Goal: Find specific page/section: Find specific page/section

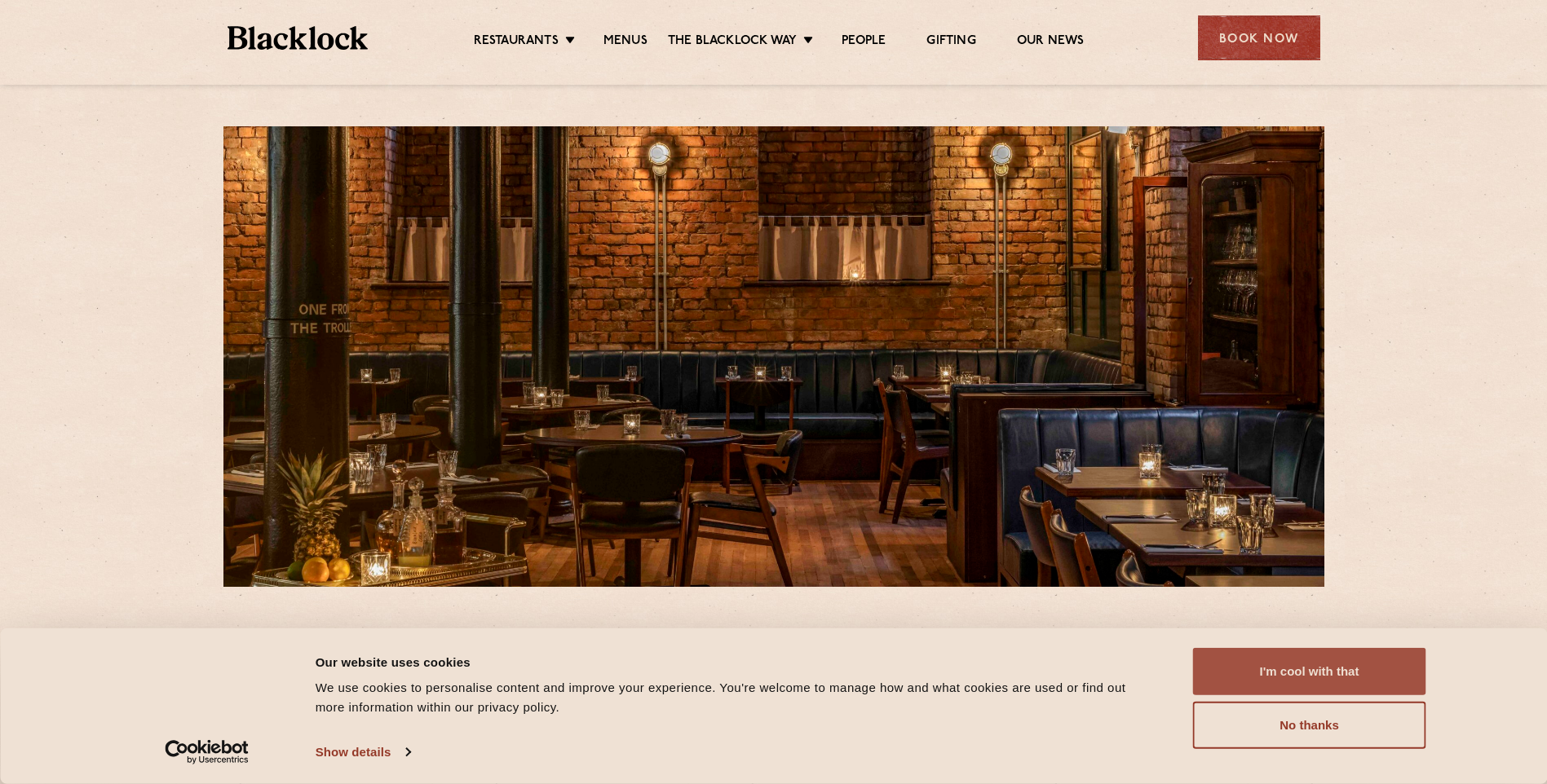
click at [1327, 673] on button "I'm cool with that" at bounding box center [1309, 671] width 234 height 47
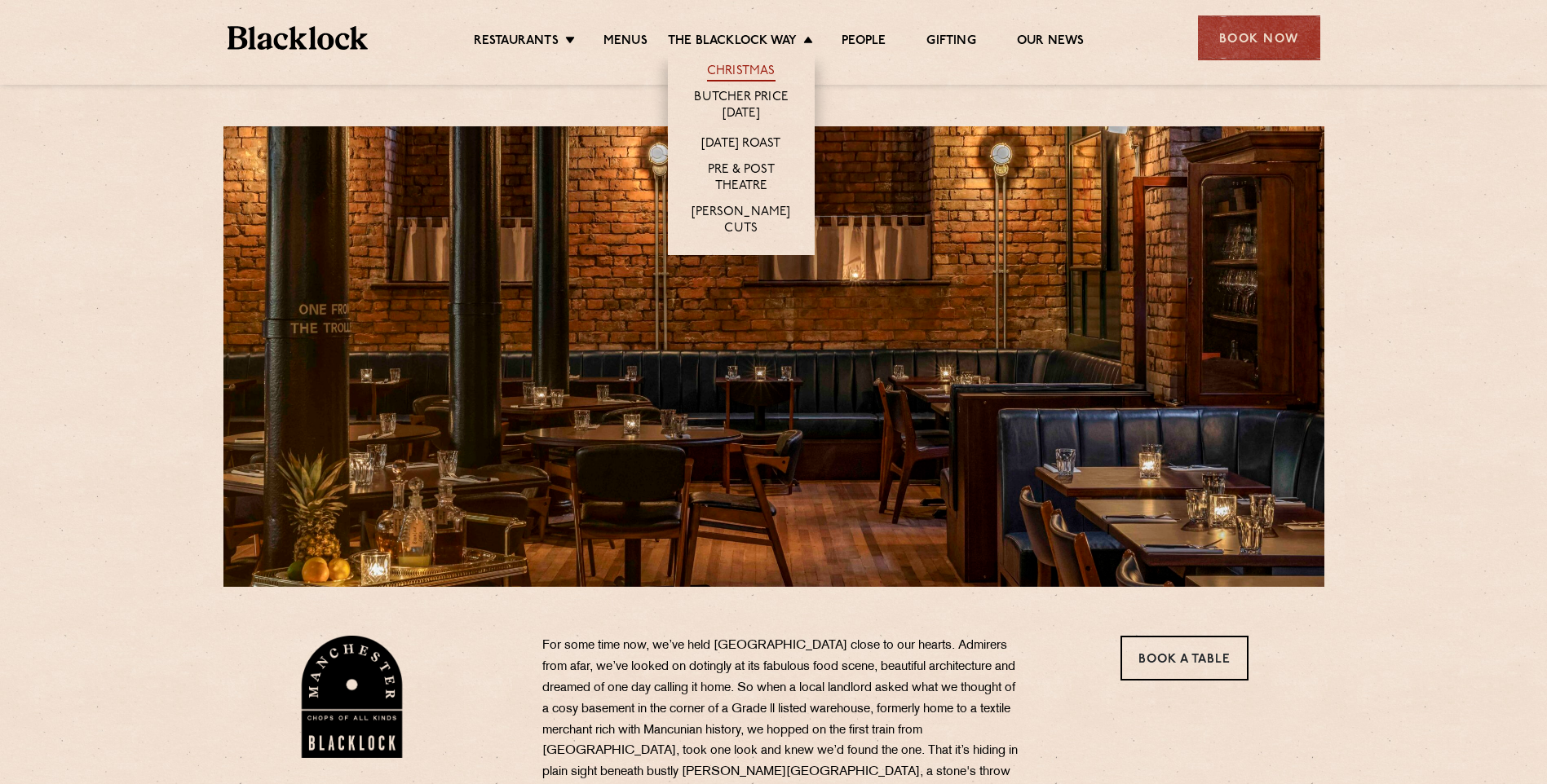
click at [746, 71] on link "Christmas" at bounding box center [740, 73] width 69 height 18
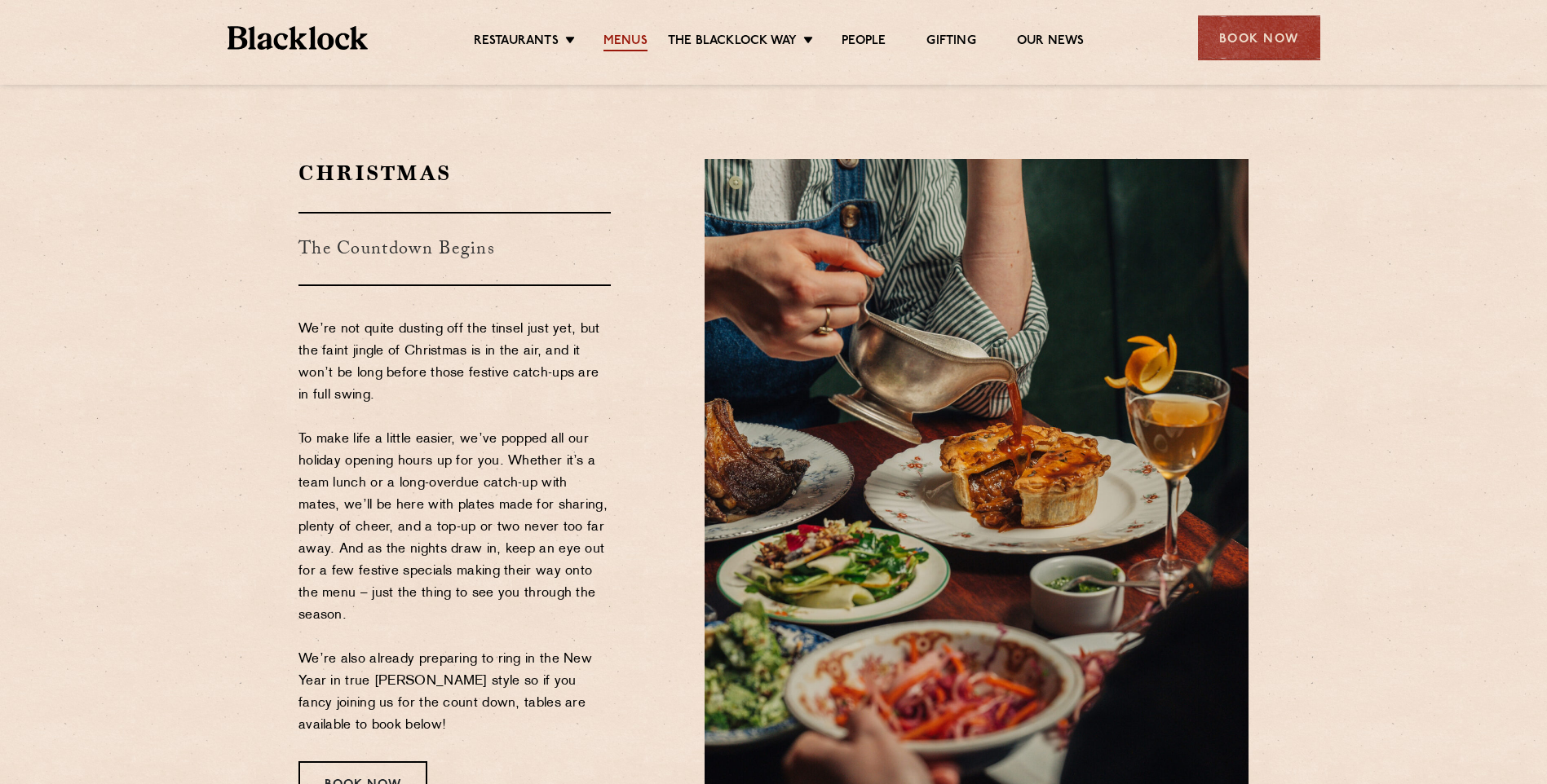
click at [635, 40] on link "Menus" at bounding box center [625, 43] width 44 height 18
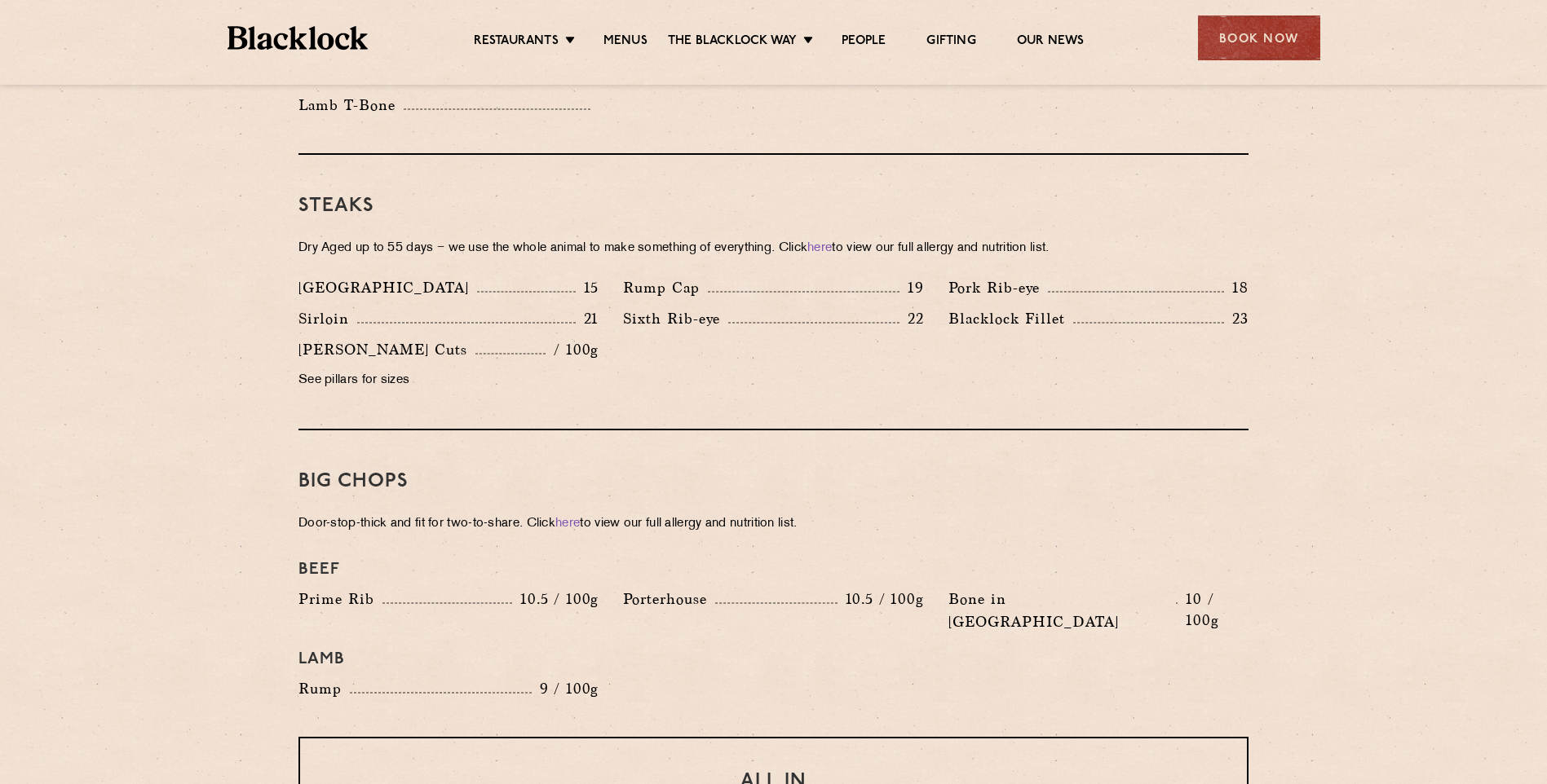
scroll to position [1467, 0]
